Goal: Information Seeking & Learning: Learn about a topic

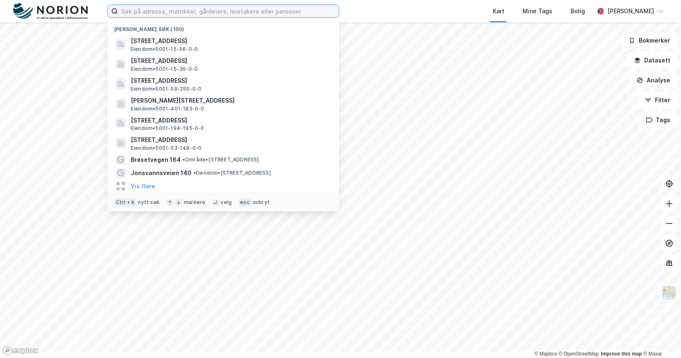
click at [266, 11] on input at bounding box center [228, 11] width 221 height 12
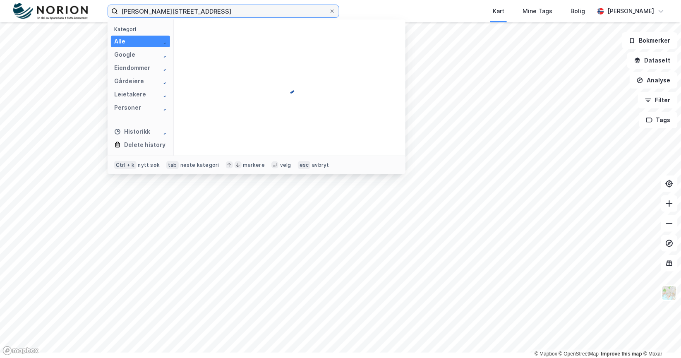
type input "[PERSON_NAME][STREET_ADDRESS]"
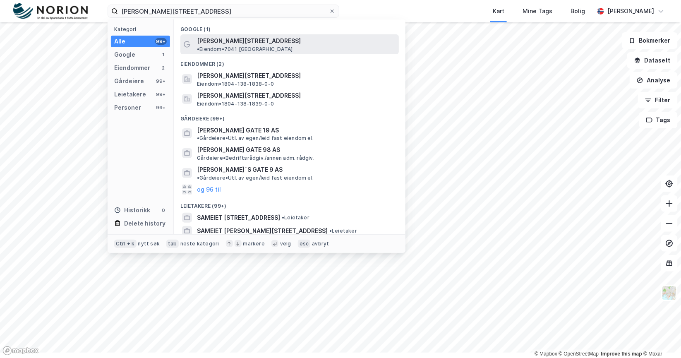
click at [276, 46] on span "[PERSON_NAME][STREET_ADDRESS]" at bounding box center [249, 41] width 104 height 10
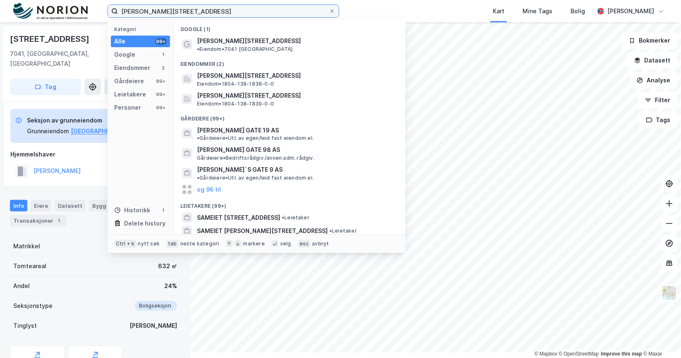
click at [228, 14] on input "[PERSON_NAME][STREET_ADDRESS]" at bounding box center [223, 11] width 211 height 12
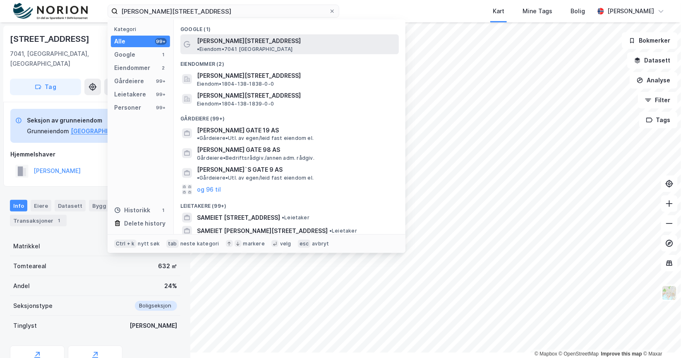
click at [260, 46] on span "[PERSON_NAME][STREET_ADDRESS]" at bounding box center [249, 41] width 104 height 10
